Goal: Navigation & Orientation: Find specific page/section

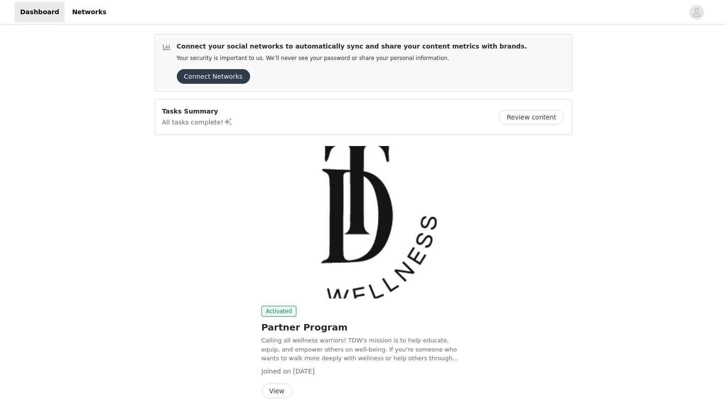
scroll to position [43, 0]
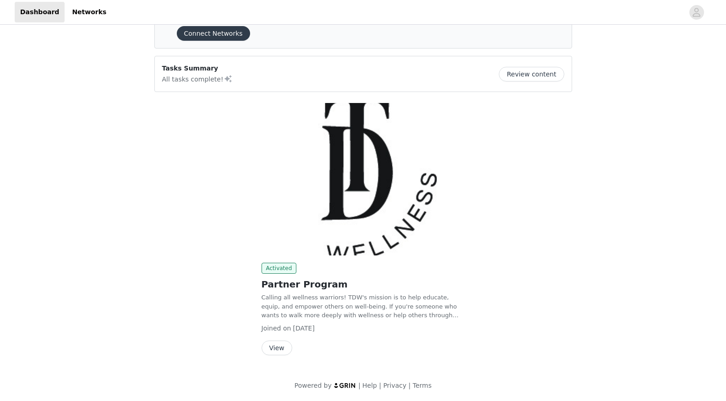
click at [281, 349] on button "View" at bounding box center [277, 348] width 31 height 15
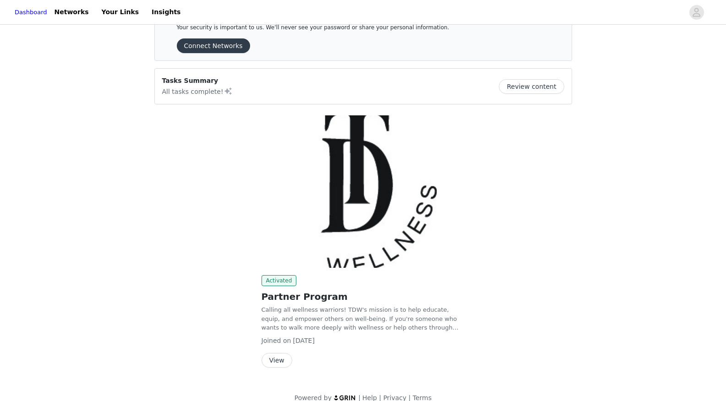
scroll to position [43, 0]
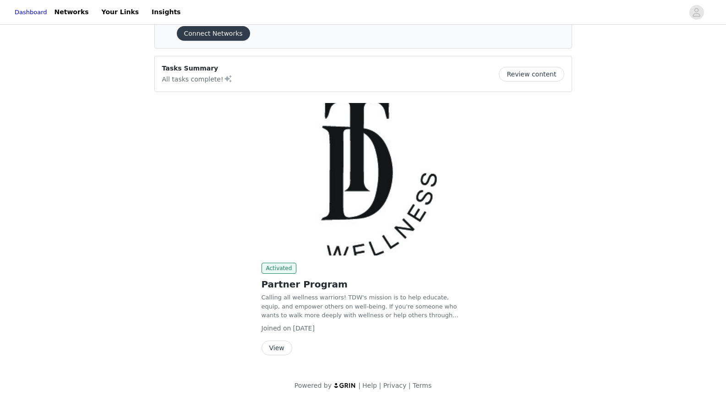
click at [275, 347] on button "View" at bounding box center [277, 348] width 31 height 15
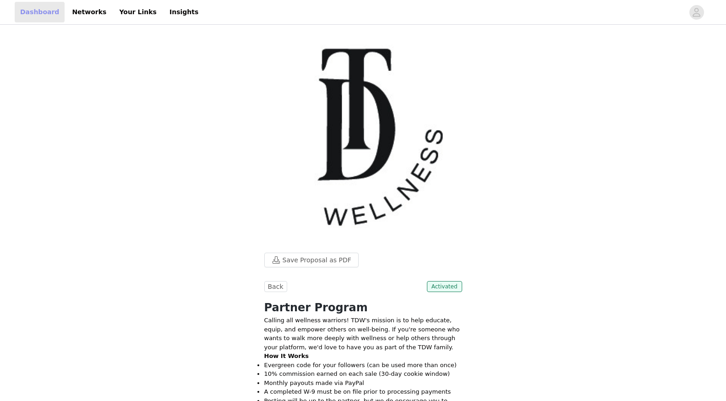
click at [44, 15] on link "Dashboard" at bounding box center [40, 12] width 50 height 21
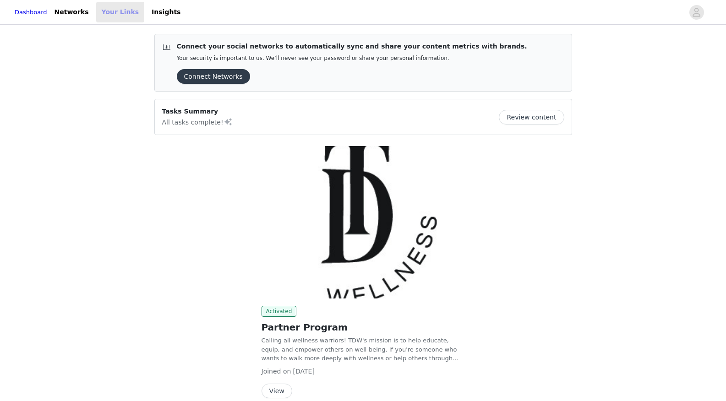
click at [128, 12] on link "Your Links" at bounding box center [120, 12] width 49 height 21
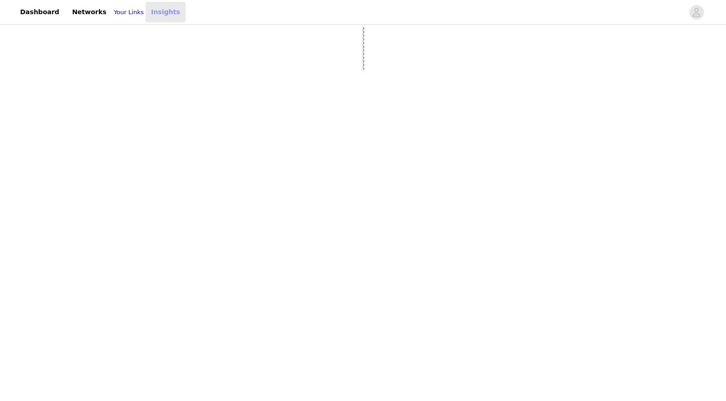
click at [167, 9] on link "Insights" at bounding box center [166, 12] width 40 height 21
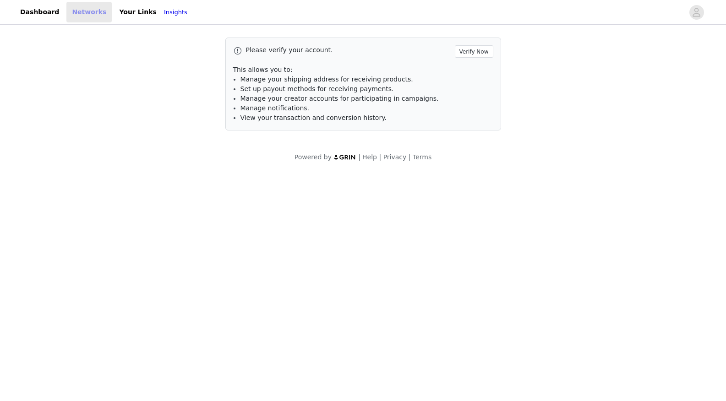
click at [89, 11] on link "Networks" at bounding box center [88, 12] width 45 height 21
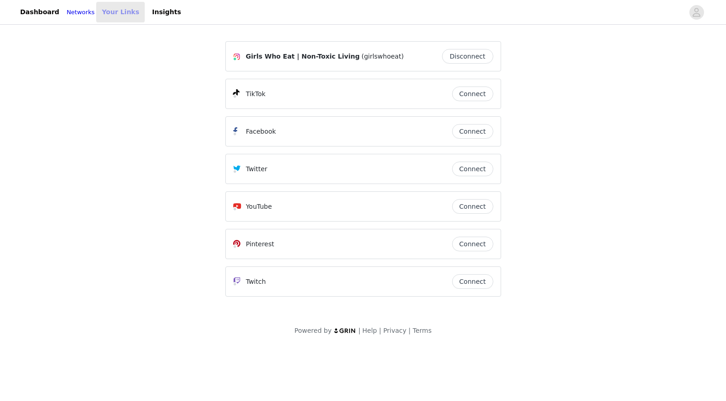
click at [118, 10] on link "Your Links" at bounding box center [120, 12] width 49 height 21
select select "12"
